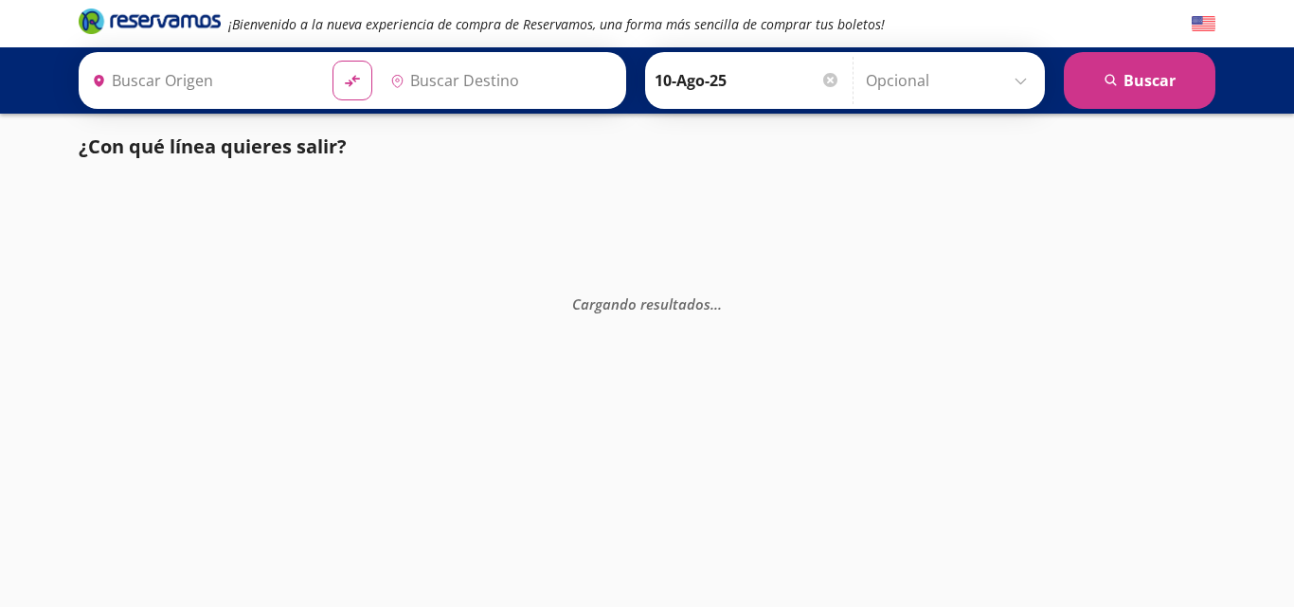
type input "[GEOGRAPHIC_DATA], [GEOGRAPHIC_DATA]"
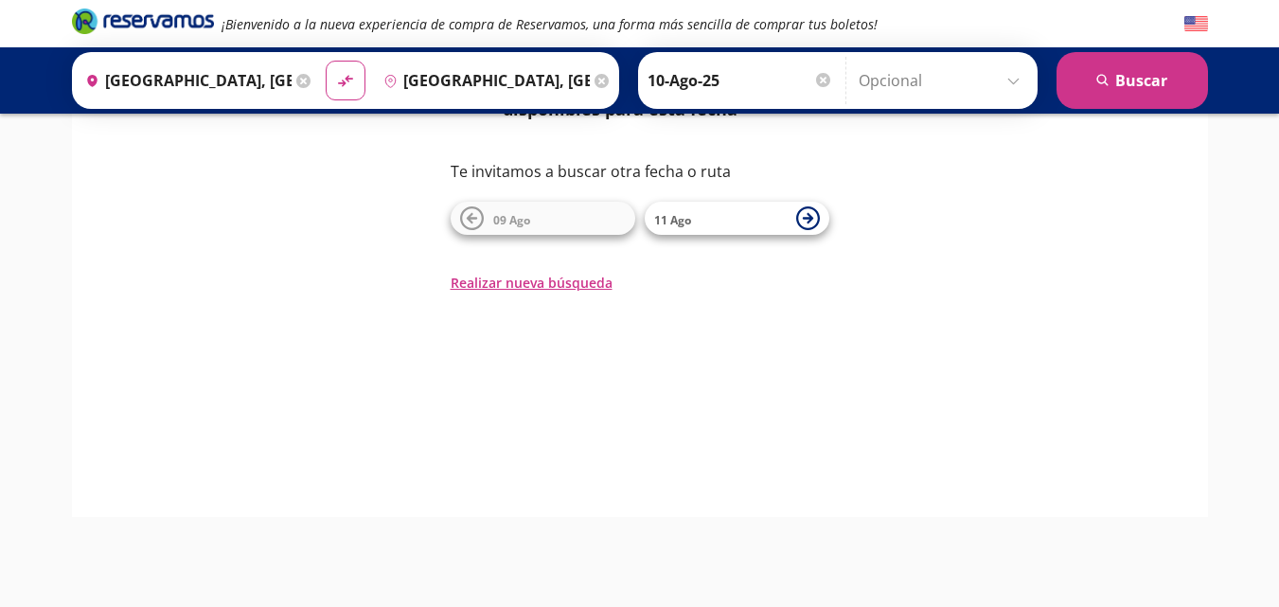
scroll to position [170, 0]
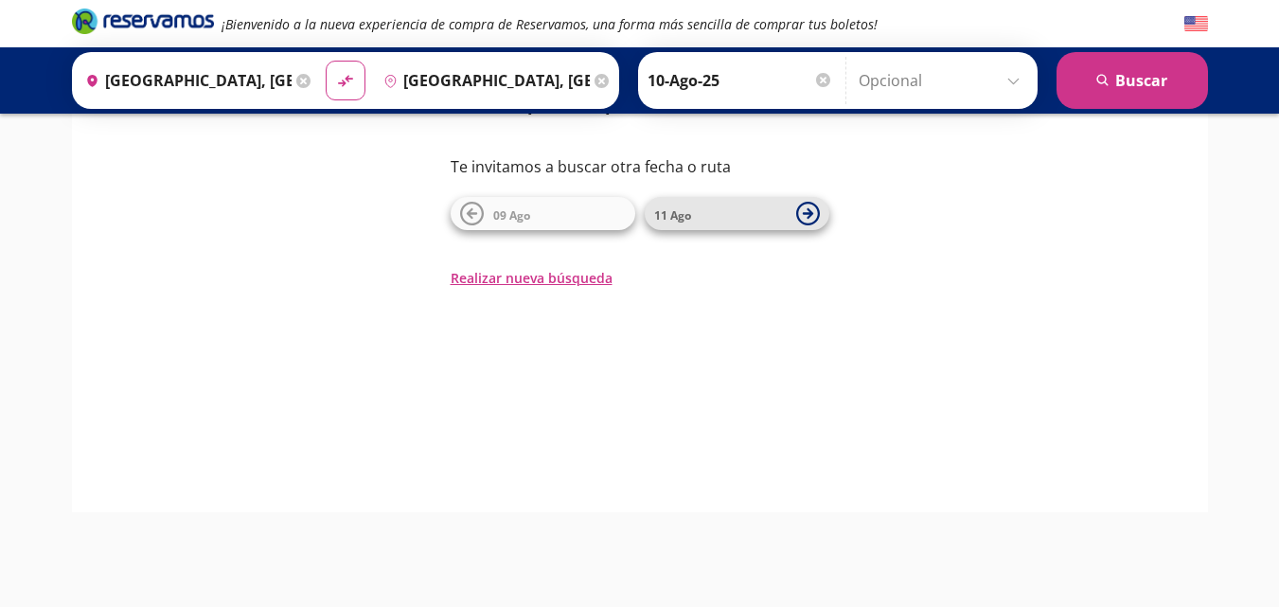
click at [723, 215] on span "11 Ago" at bounding box center [720, 214] width 133 height 23
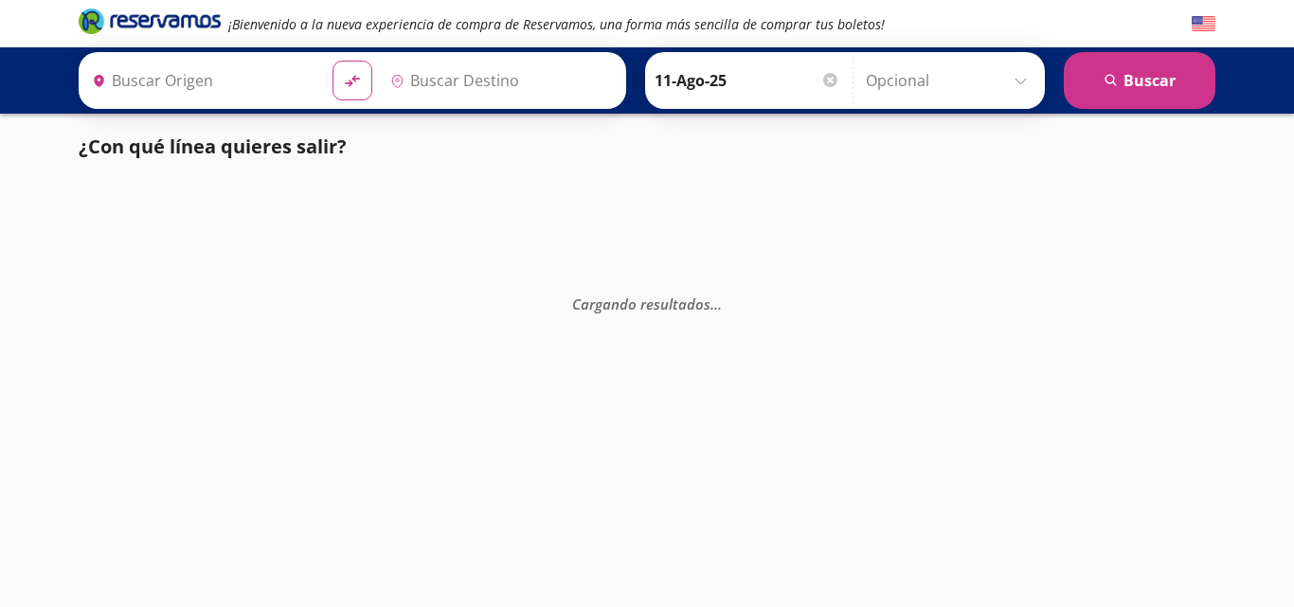
type input "[GEOGRAPHIC_DATA], [GEOGRAPHIC_DATA]"
